Goal: Check status: Check status

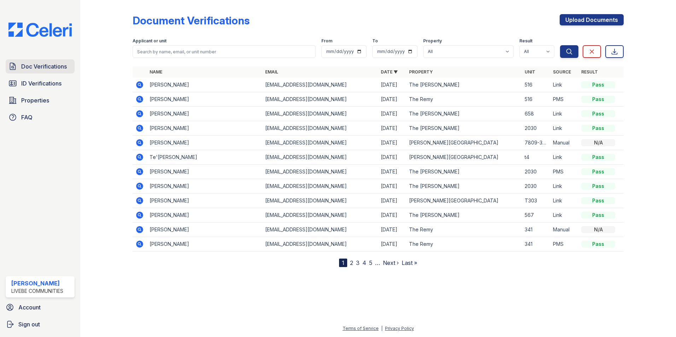
click at [57, 68] on span "Doc Verifications" at bounding box center [44, 66] width 46 height 8
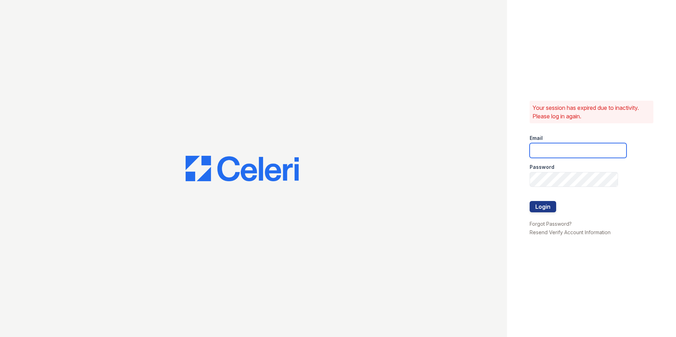
type input "oceannap@livebe.com"
click at [552, 206] on button "Login" at bounding box center [542, 206] width 27 height 11
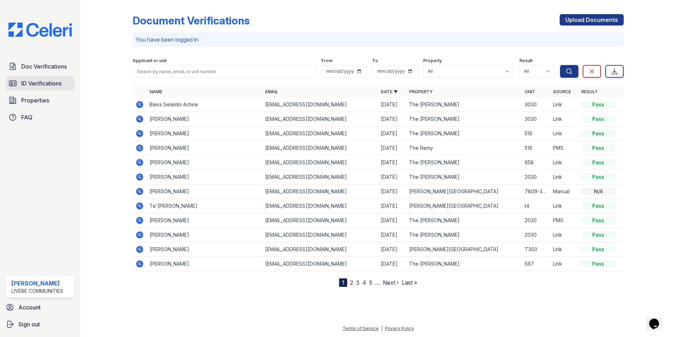
click at [42, 82] on span "ID Verifications" at bounding box center [41, 83] width 40 height 8
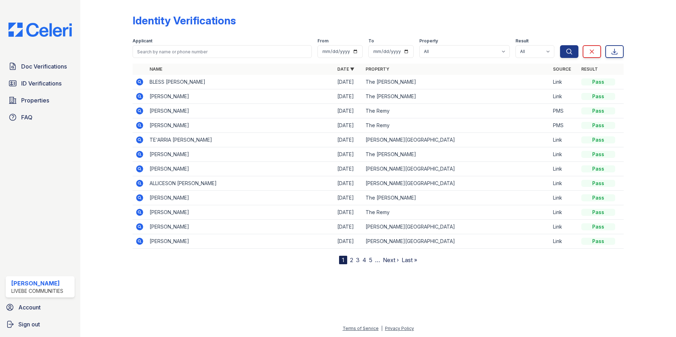
click at [138, 81] on icon at bounding box center [139, 82] width 8 height 8
click at [37, 64] on span "Doc Verifications" at bounding box center [44, 66] width 46 height 8
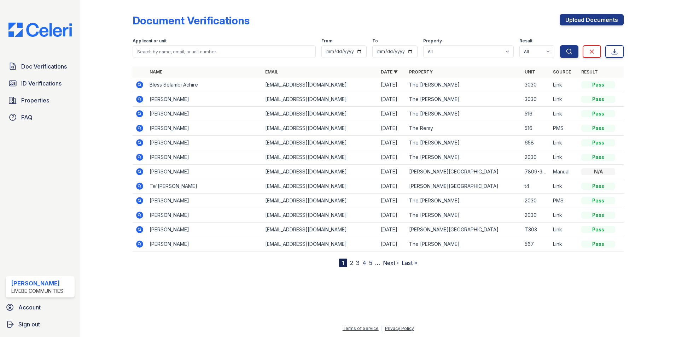
click at [141, 100] on icon at bounding box center [139, 99] width 8 height 8
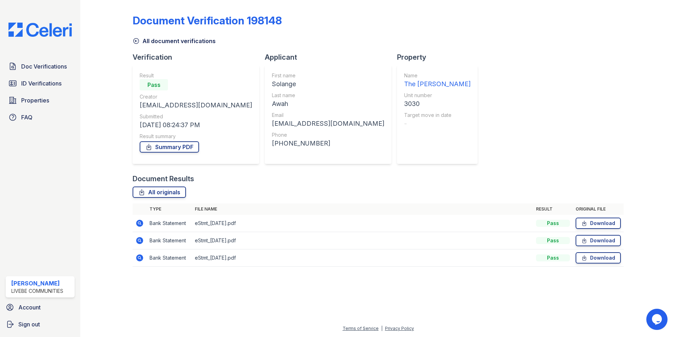
click at [142, 223] on icon at bounding box center [139, 223] width 7 height 7
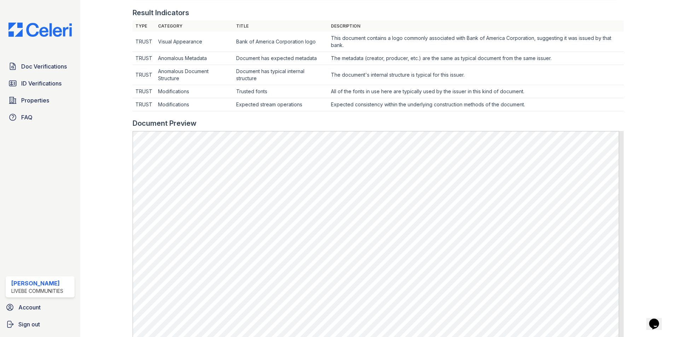
scroll to position [212, 0]
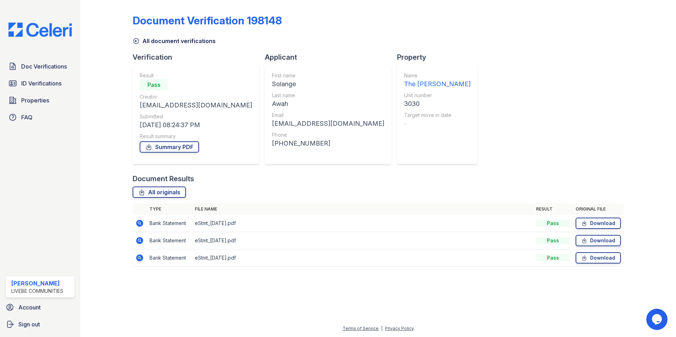
drag, startPoint x: 135, startPoint y: 254, endPoint x: 138, endPoint y: 258, distance: 4.5
click at [135, 254] on td at bounding box center [140, 258] width 14 height 17
click at [139, 259] on icon at bounding box center [139, 258] width 8 height 8
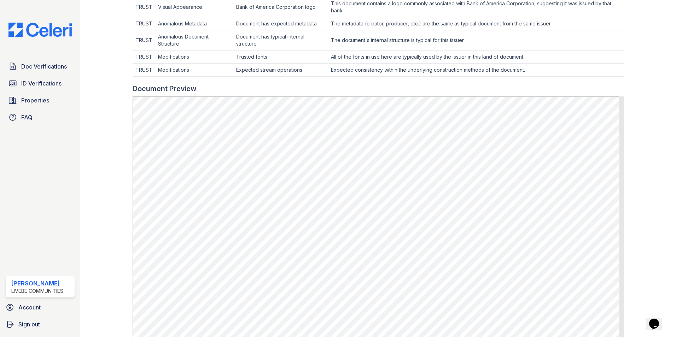
scroll to position [247, 0]
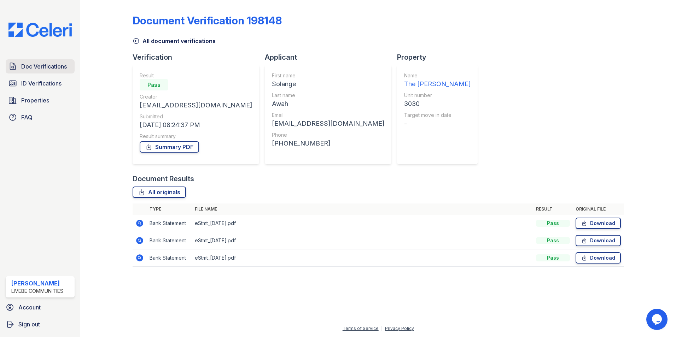
click at [58, 69] on span "Doc Verifications" at bounding box center [44, 66] width 46 height 8
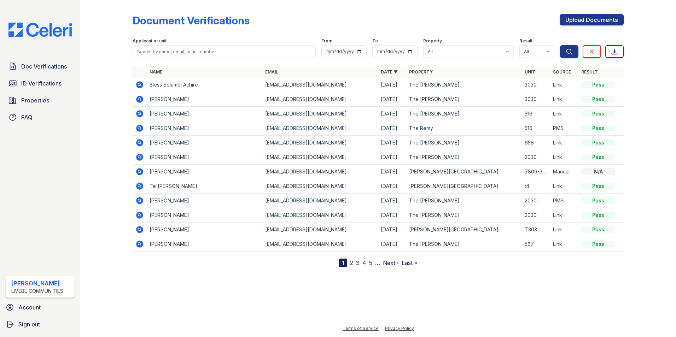
click at [140, 100] on icon at bounding box center [139, 99] width 7 height 7
click at [140, 86] on icon at bounding box center [139, 85] width 8 height 8
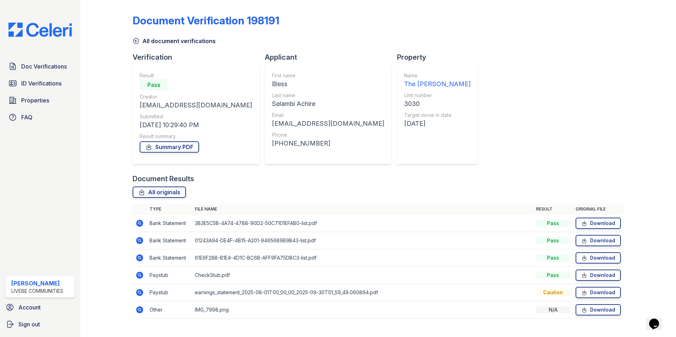
scroll to position [13, 0]
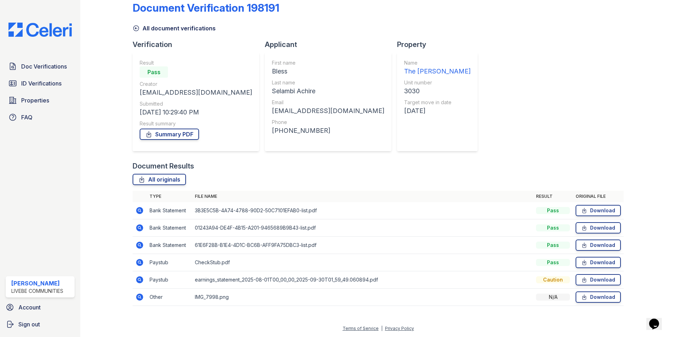
click at [139, 264] on icon at bounding box center [139, 262] width 7 height 7
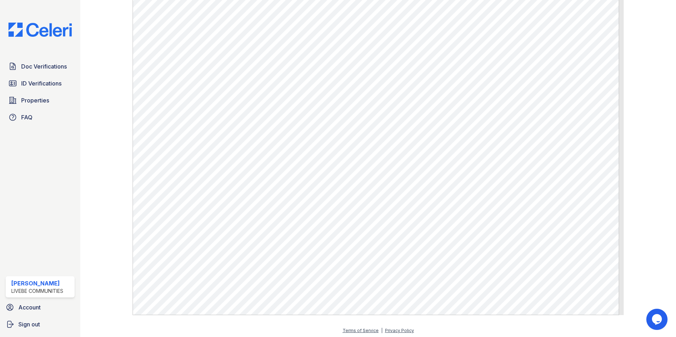
scroll to position [339, 0]
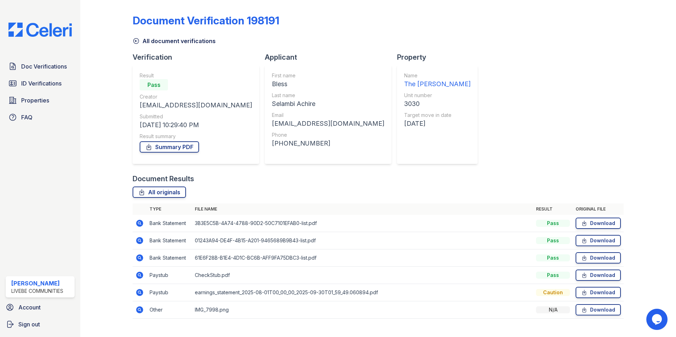
click at [141, 272] on icon at bounding box center [139, 275] width 8 height 8
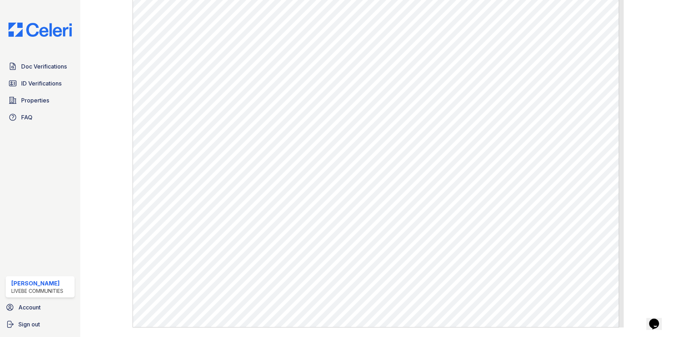
scroll to position [339, 0]
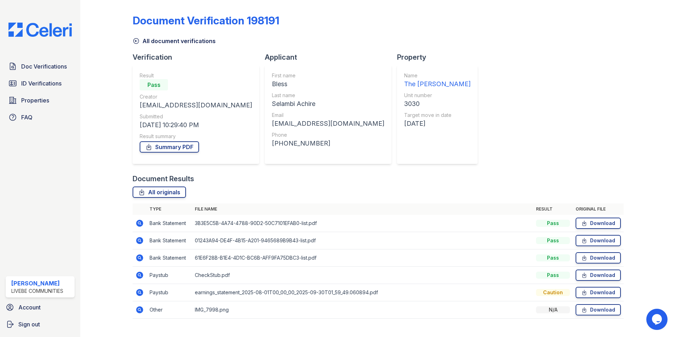
scroll to position [13, 0]
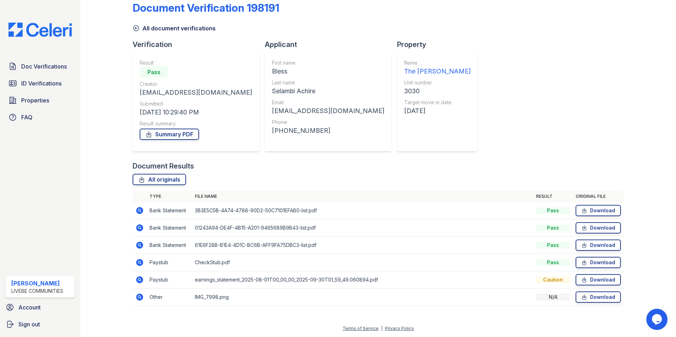
click at [138, 229] on icon at bounding box center [139, 228] width 8 height 8
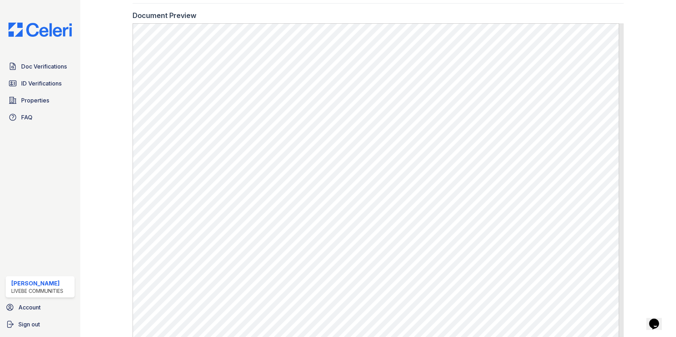
scroll to position [318, 0]
click at [47, 83] on span "ID Verifications" at bounding box center [41, 83] width 40 height 8
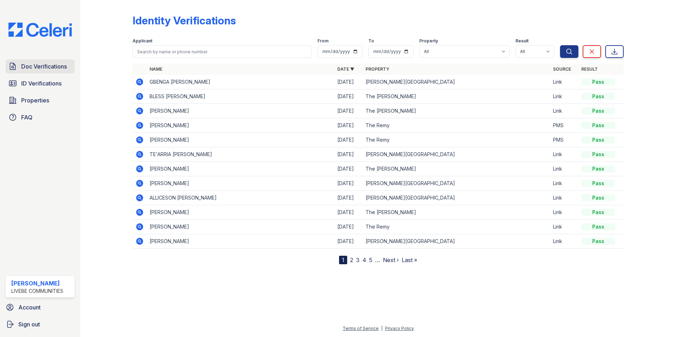
click at [53, 65] on span "Doc Verifications" at bounding box center [44, 66] width 46 height 8
